Goal: Check status

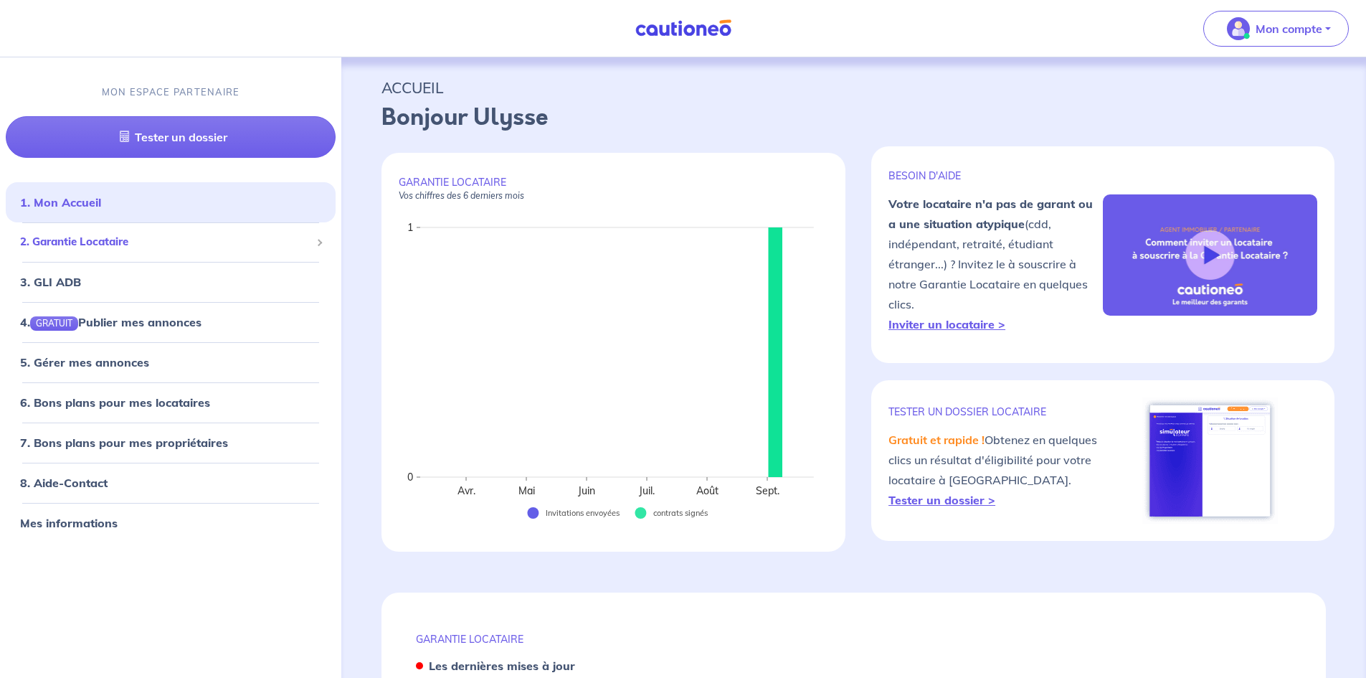
click at [85, 237] on span "2. Garantie Locataire" at bounding box center [165, 242] width 290 height 16
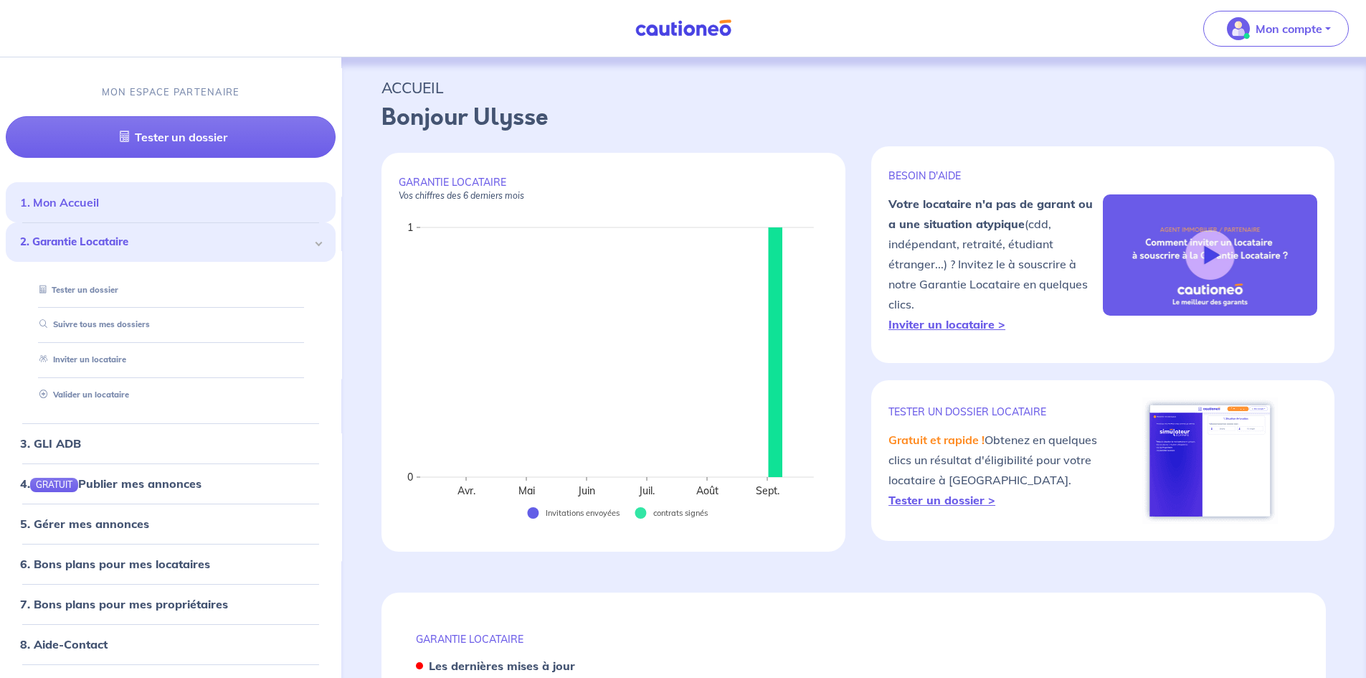
click at [72, 206] on link "1. Mon Accueil" at bounding box center [59, 202] width 79 height 14
click at [1270, 29] on p "Mon compte" at bounding box center [1288, 28] width 67 height 17
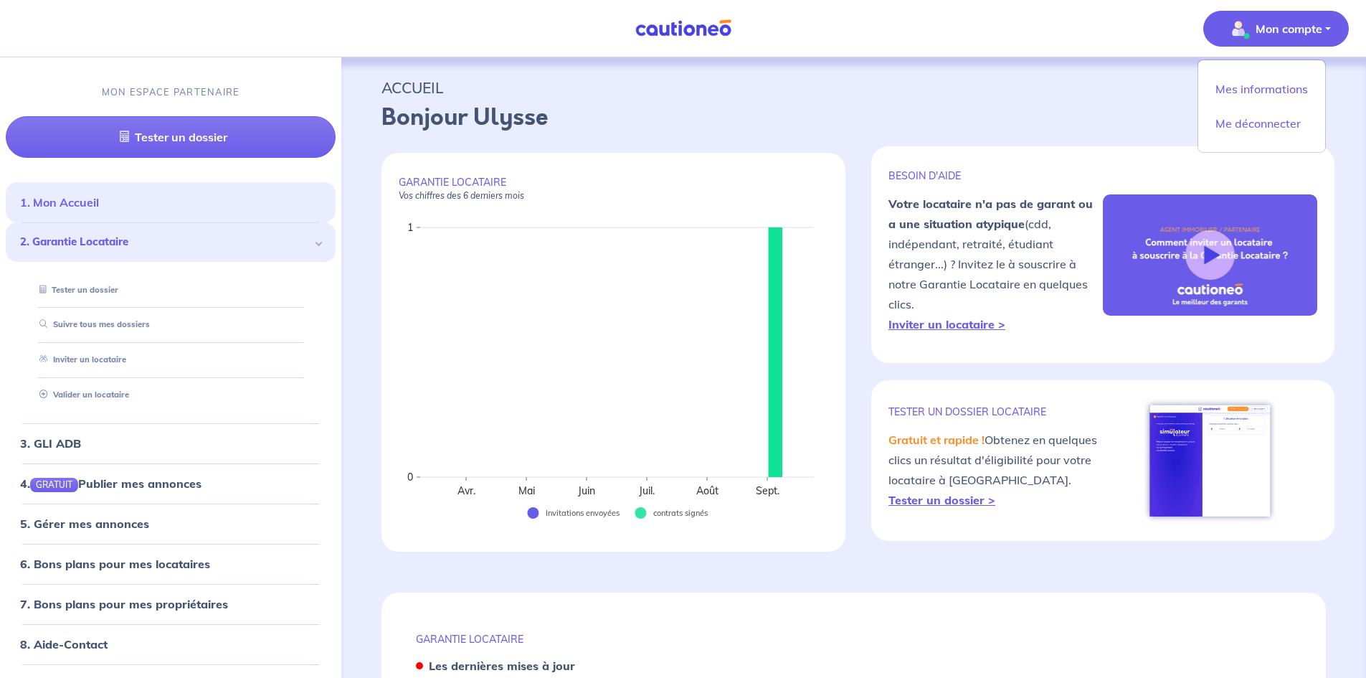
click at [87, 195] on link "1. Mon Accueil" at bounding box center [59, 202] width 79 height 14
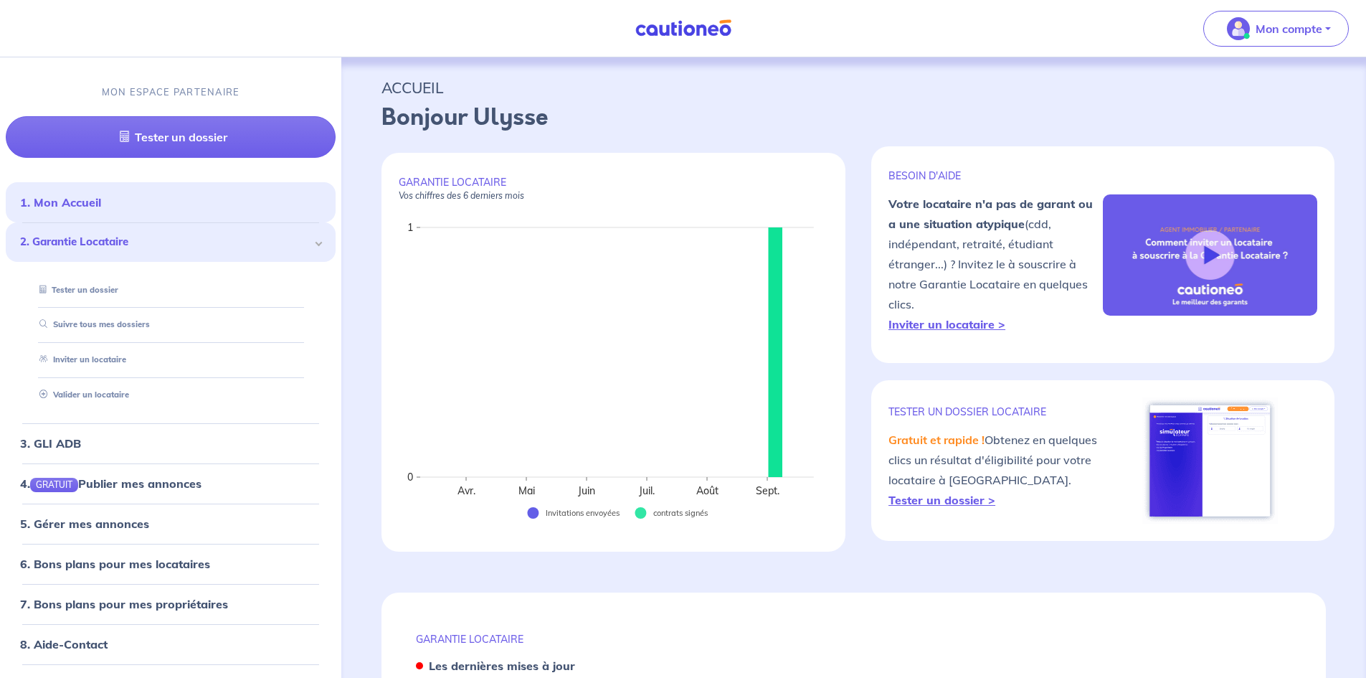
scroll to position [315, 0]
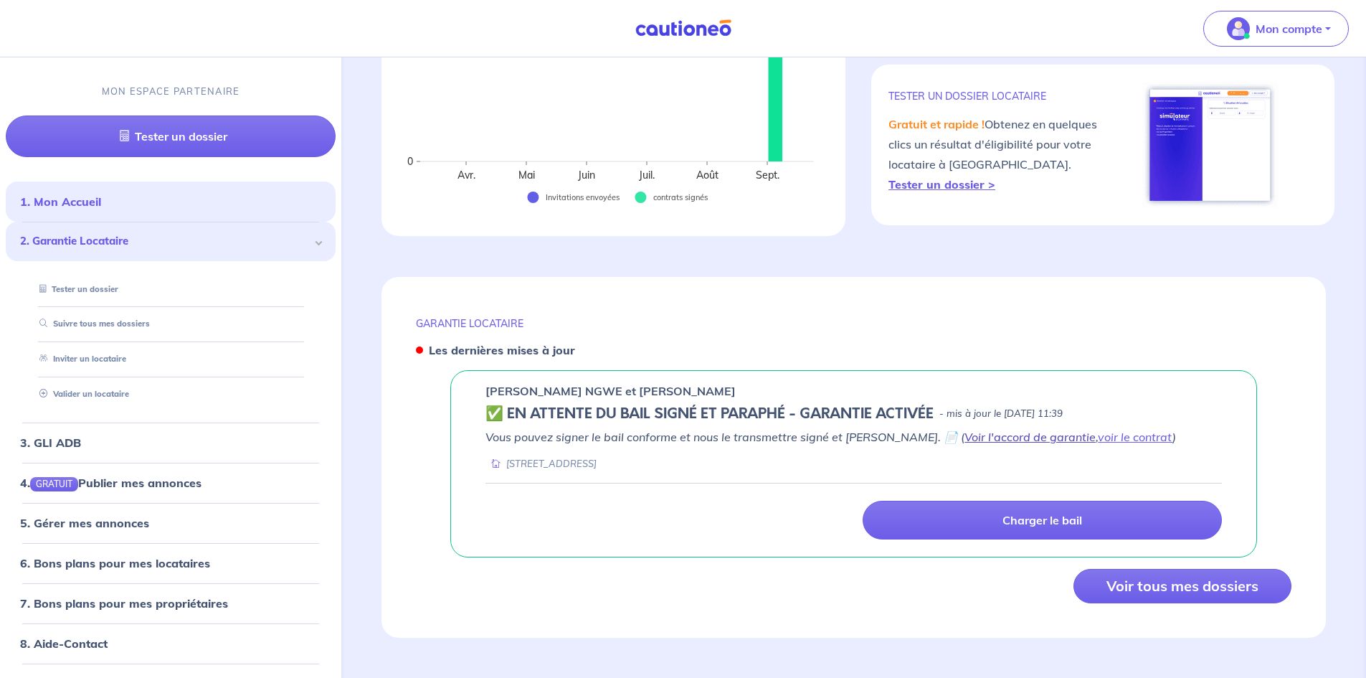
click at [996, 429] on link "Voir l'accord de garantie" at bounding box center [1029, 436] width 131 height 14
click at [1098, 434] on link "voir le contrat" at bounding box center [1135, 436] width 75 height 14
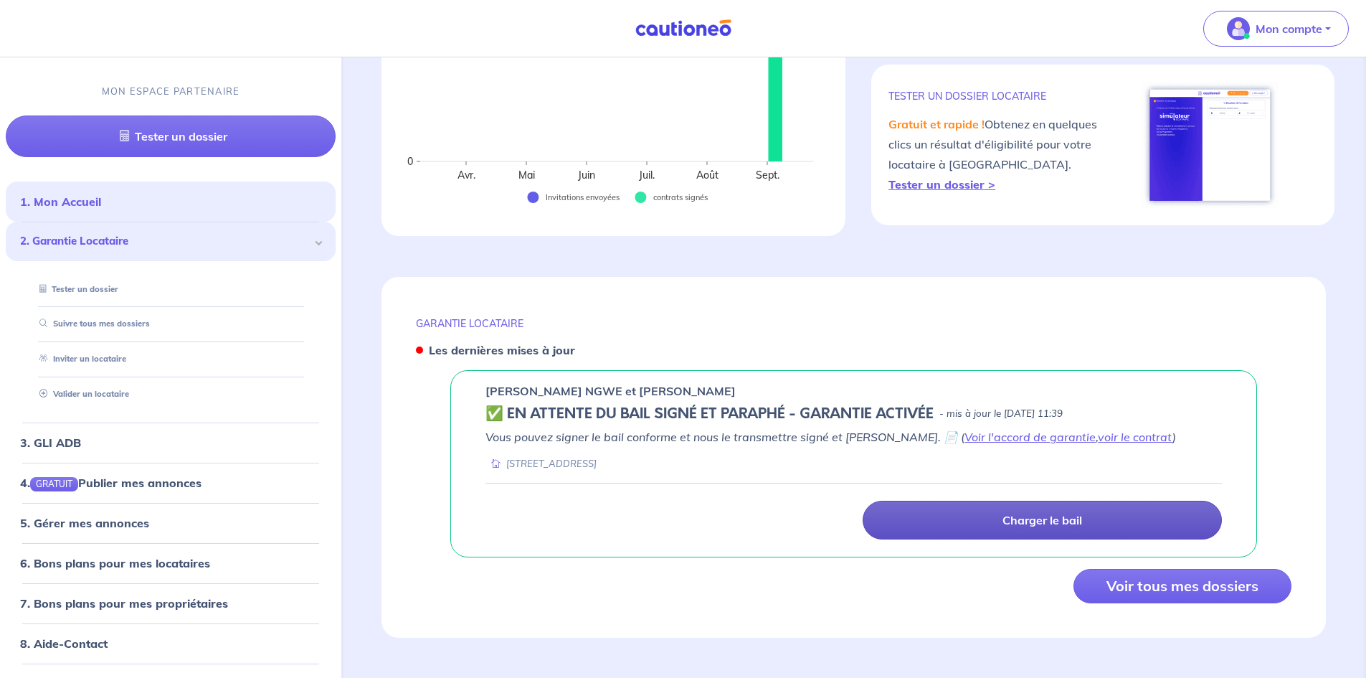
click at [1032, 521] on p "Charger le bail" at bounding box center [1042, 520] width 80 height 14
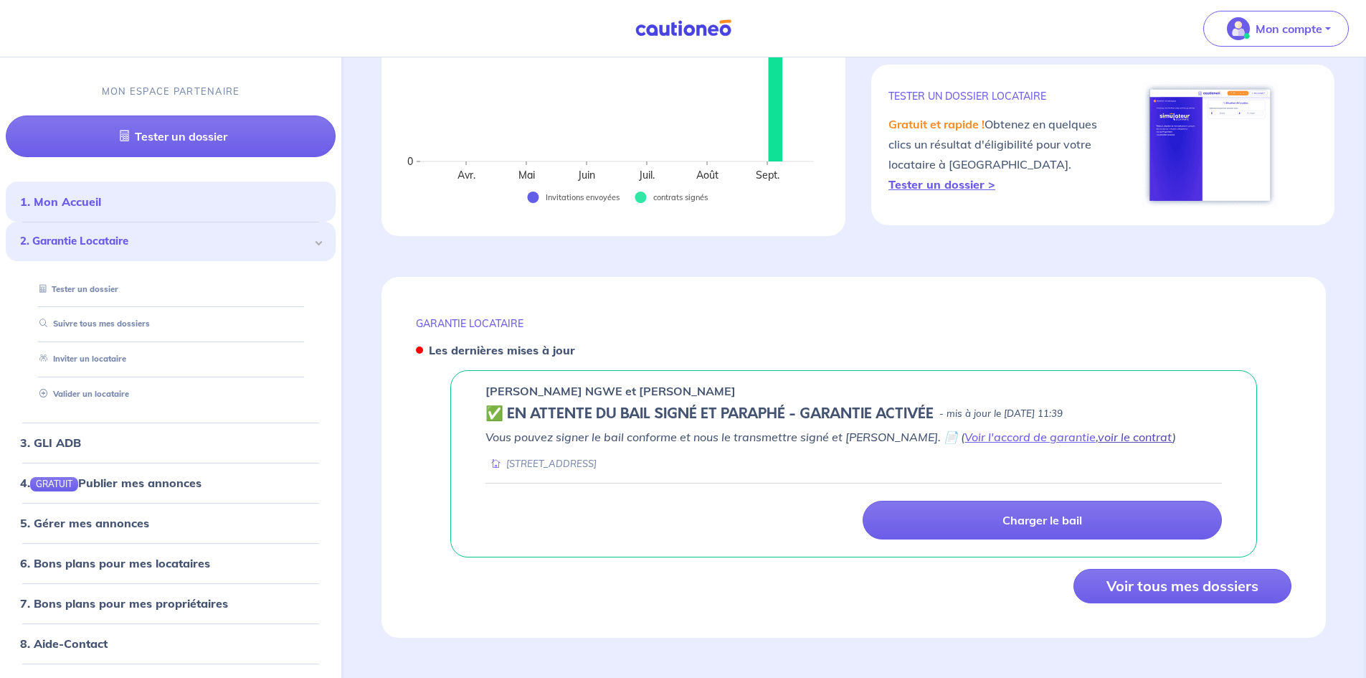
click at [1098, 434] on link "voir le contrat" at bounding box center [1135, 436] width 75 height 14
click at [1143, 594] on button "Voir tous mes dossiers" at bounding box center [1182, 586] width 218 height 34
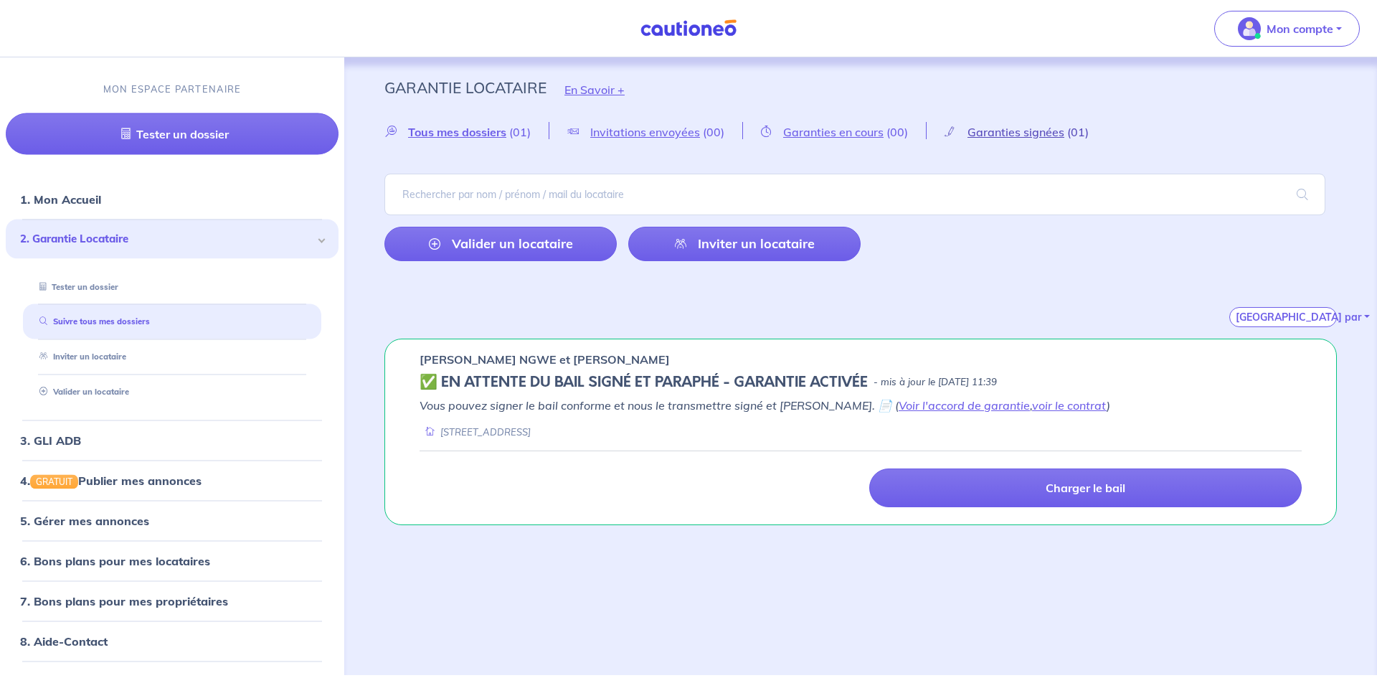
click at [1030, 136] on span "Garanties signées" at bounding box center [1015, 132] width 97 height 14
click at [921, 404] on link "Voir l'accord de garantie" at bounding box center [963, 405] width 131 height 14
click at [1012, 396] on p "Vous pouvez signer le bail conforme et nous le transmettre signé et [PERSON_NAM…" at bounding box center [860, 404] width 882 height 17
click at [1032, 404] on link "voir le contrat" at bounding box center [1069, 405] width 75 height 14
